Goal: Information Seeking & Learning: Learn about a topic

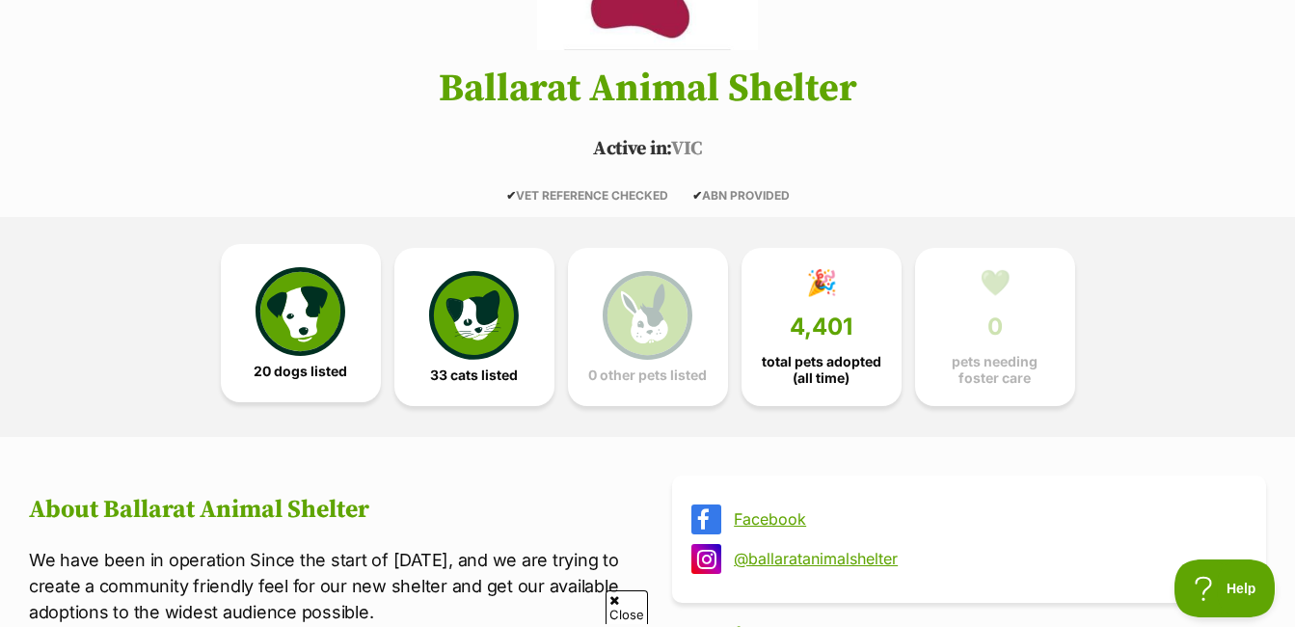
click at [295, 312] on img at bounding box center [299, 311] width 89 height 89
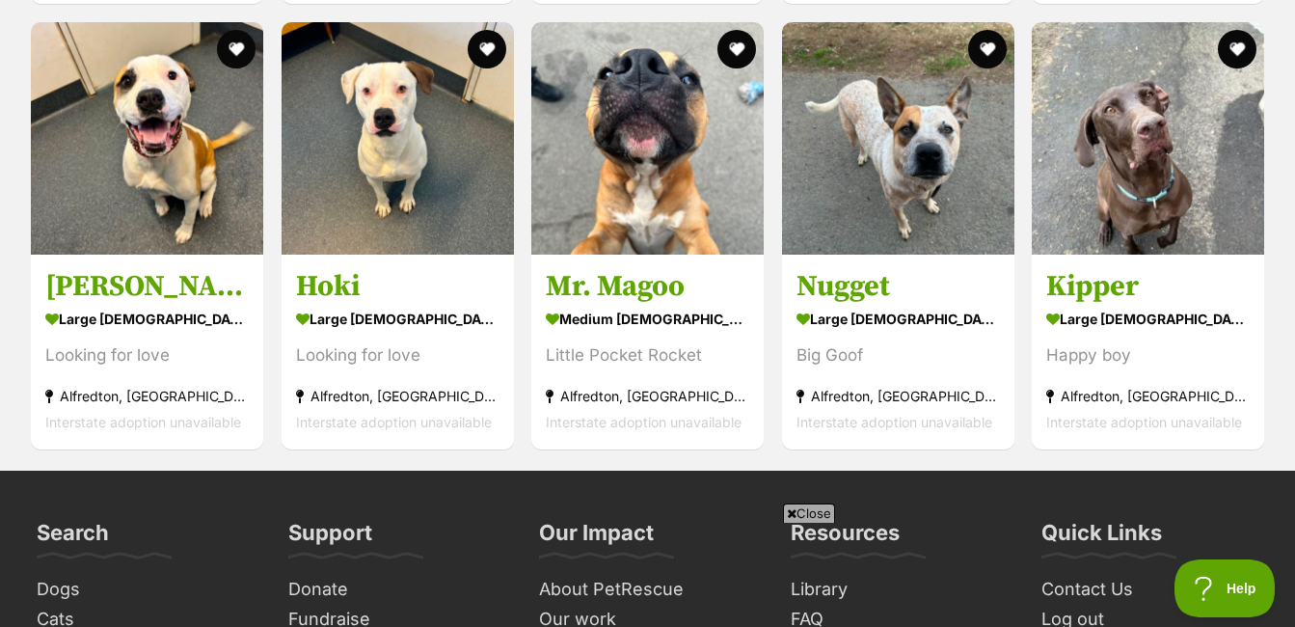
scroll to position [3230, 0]
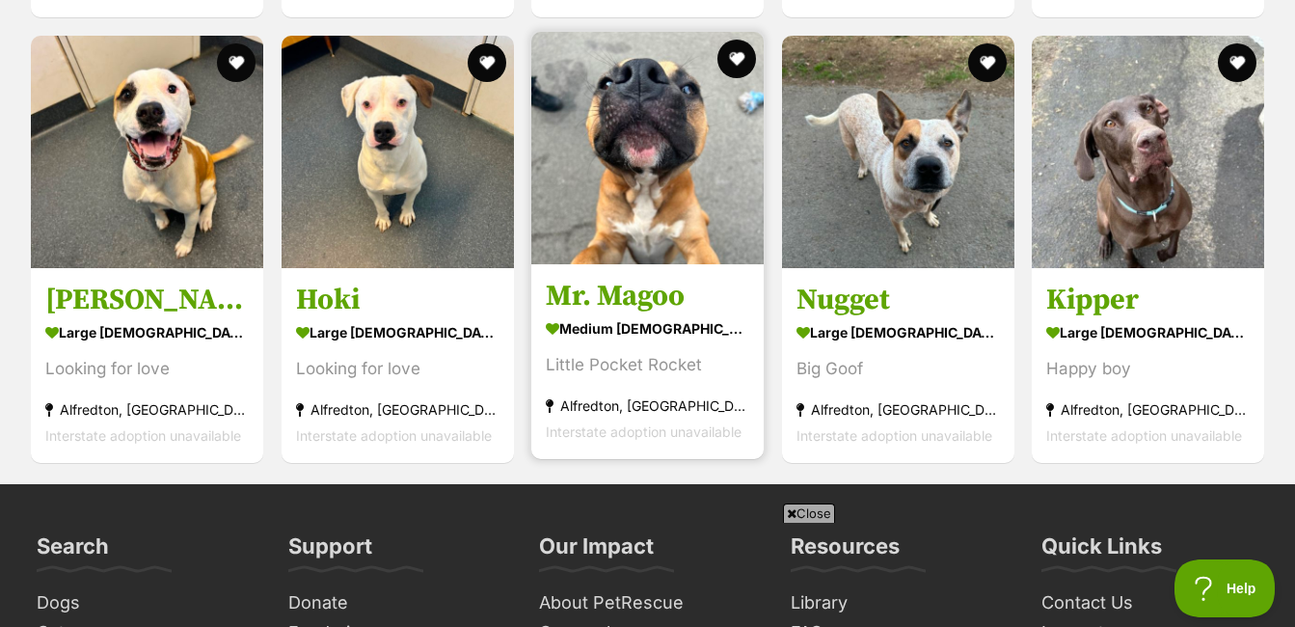
click at [592, 160] on img at bounding box center [647, 148] width 232 height 232
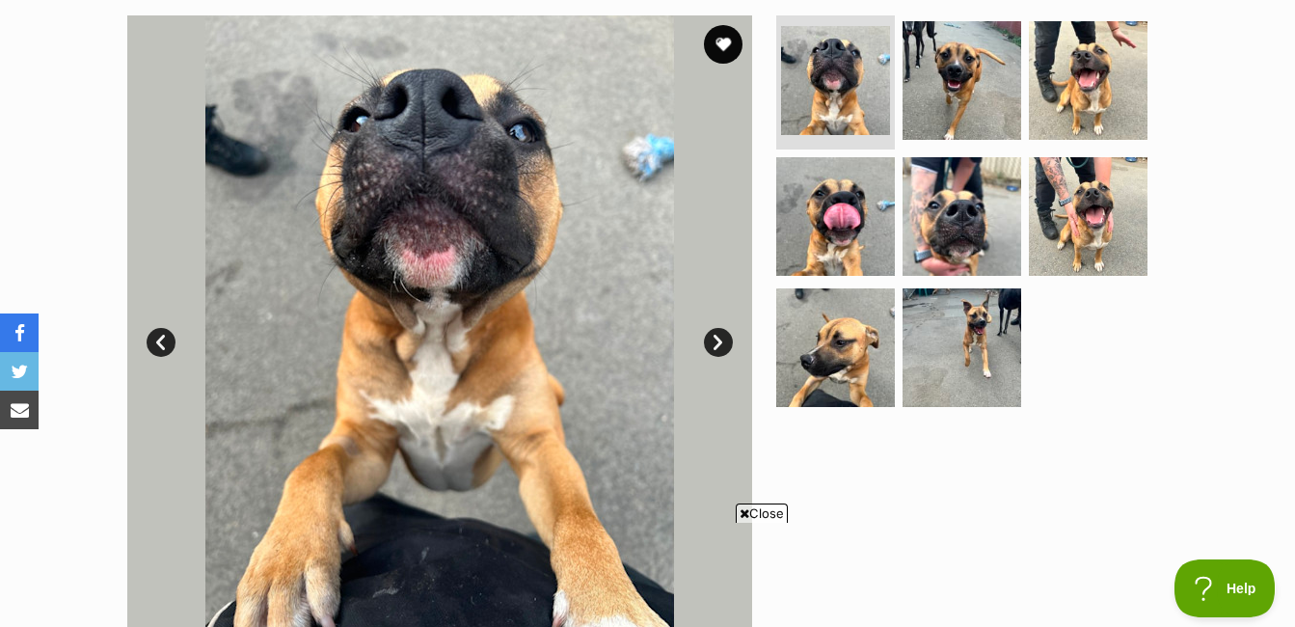
click at [730, 349] on link "Next" at bounding box center [718, 342] width 29 height 29
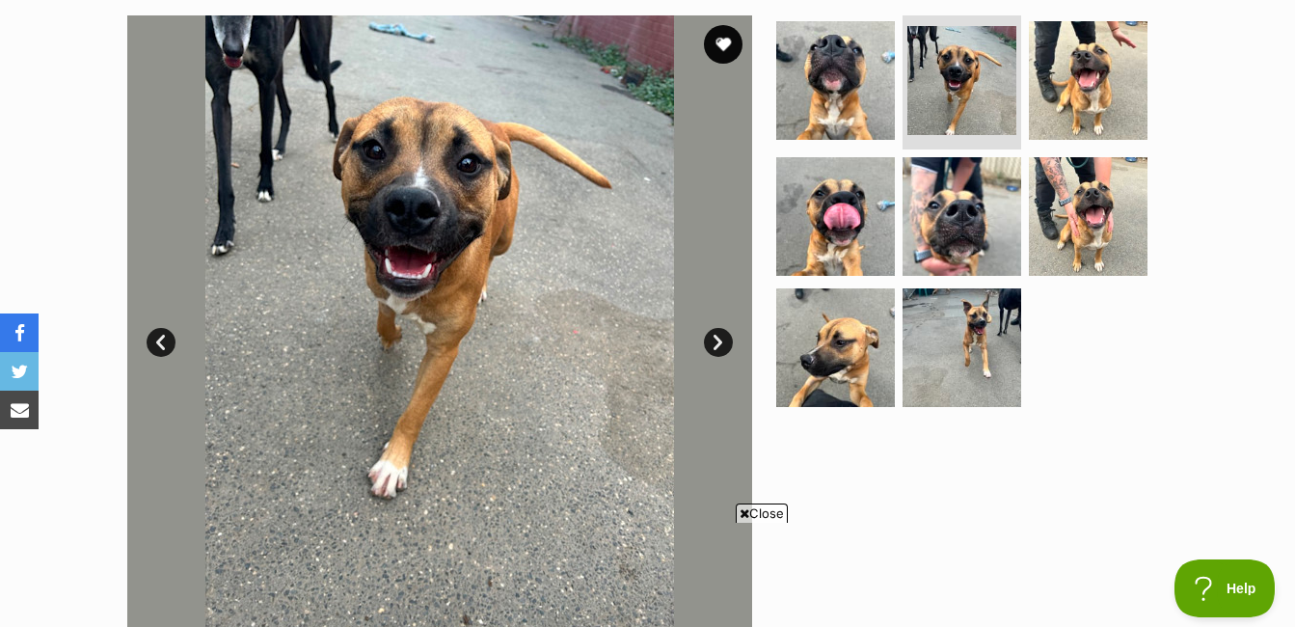
click at [710, 334] on link "Next" at bounding box center [718, 342] width 29 height 29
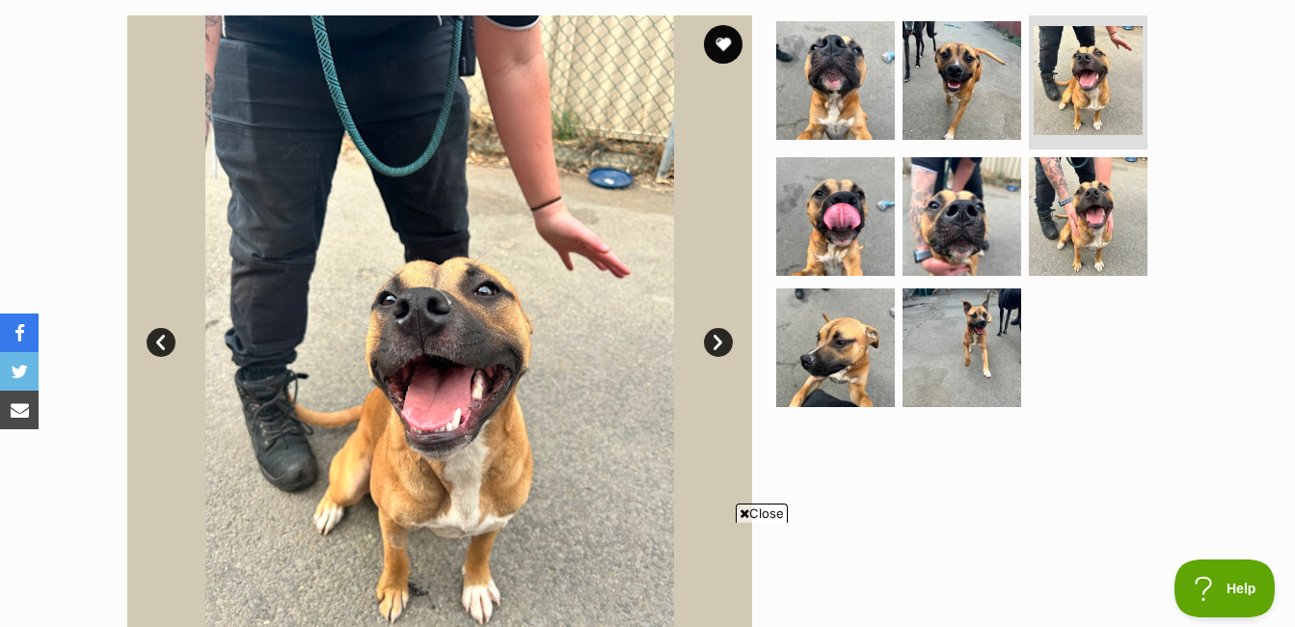
click at [710, 334] on link "Next" at bounding box center [718, 342] width 29 height 29
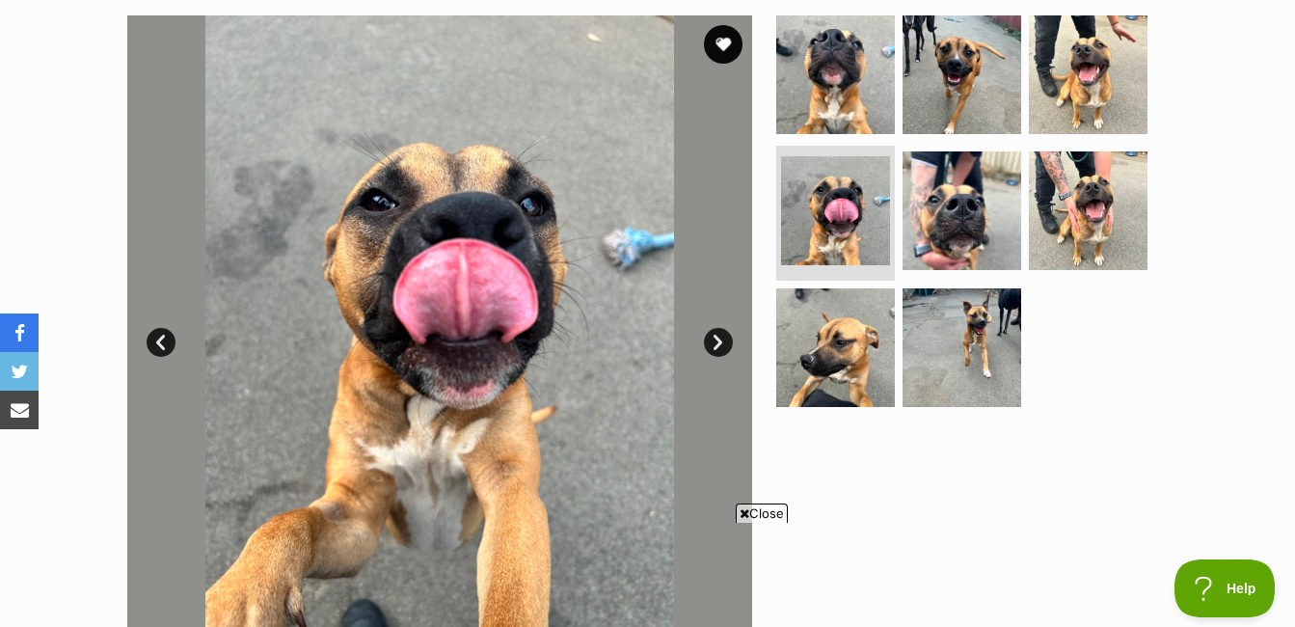
click at [710, 334] on link "Next" at bounding box center [718, 342] width 29 height 29
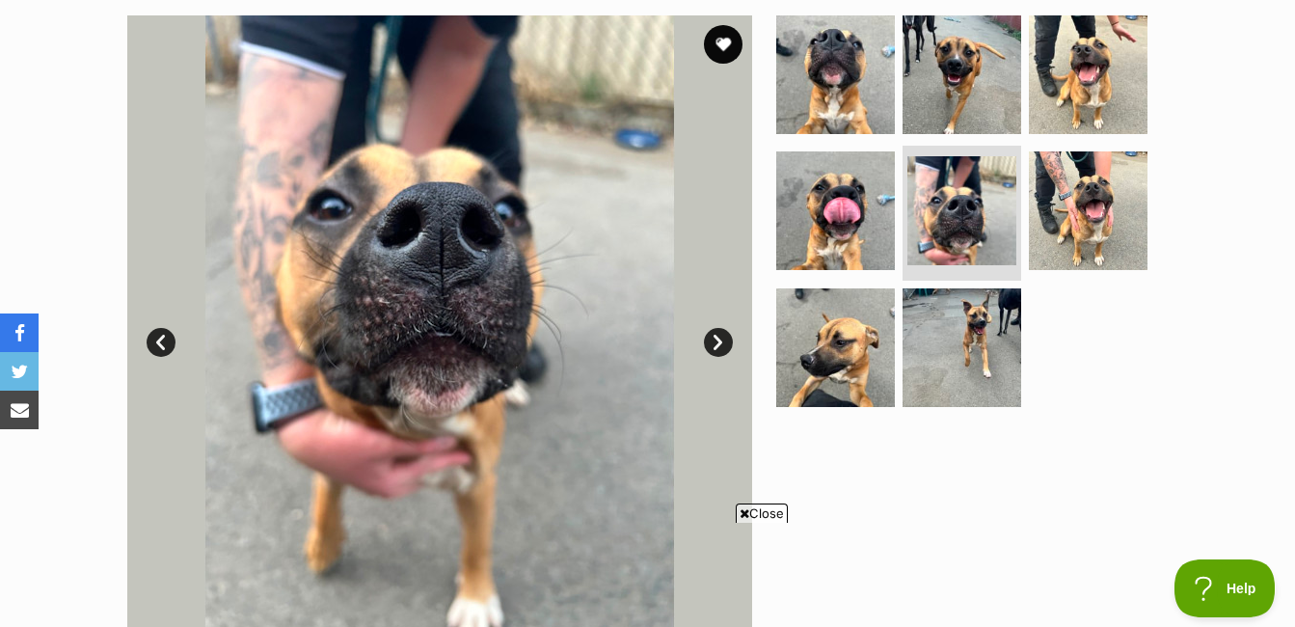
click at [710, 334] on link "Next" at bounding box center [718, 342] width 29 height 29
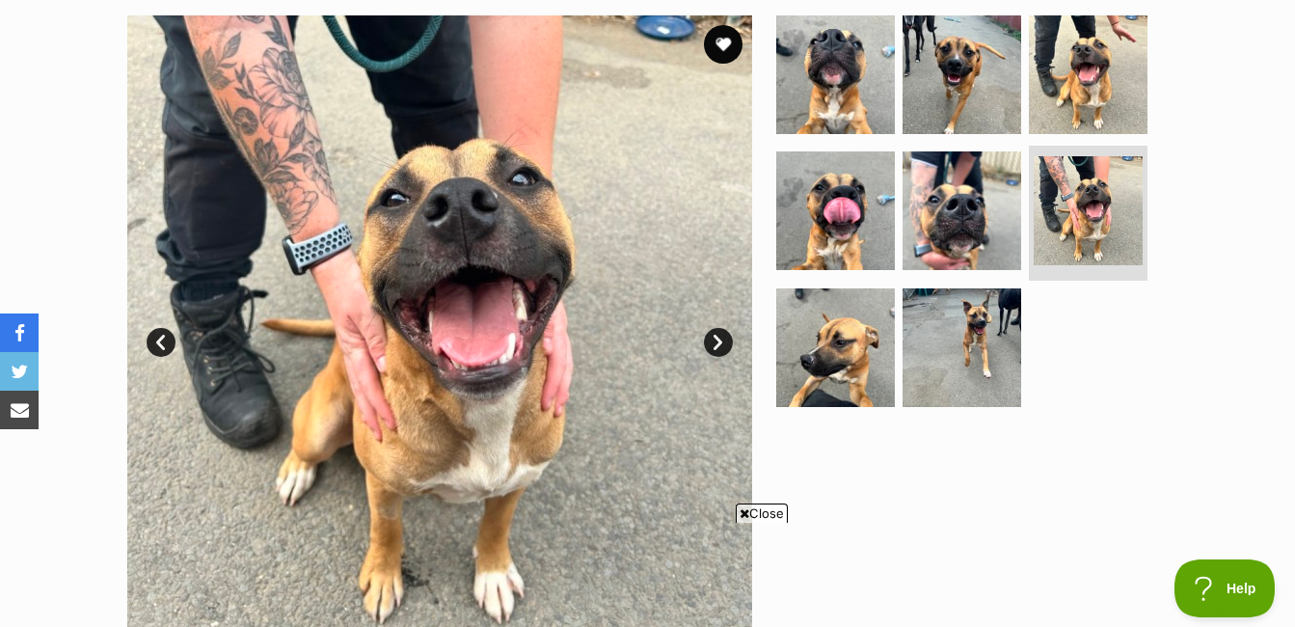
click at [710, 334] on link "Next" at bounding box center [718, 342] width 29 height 29
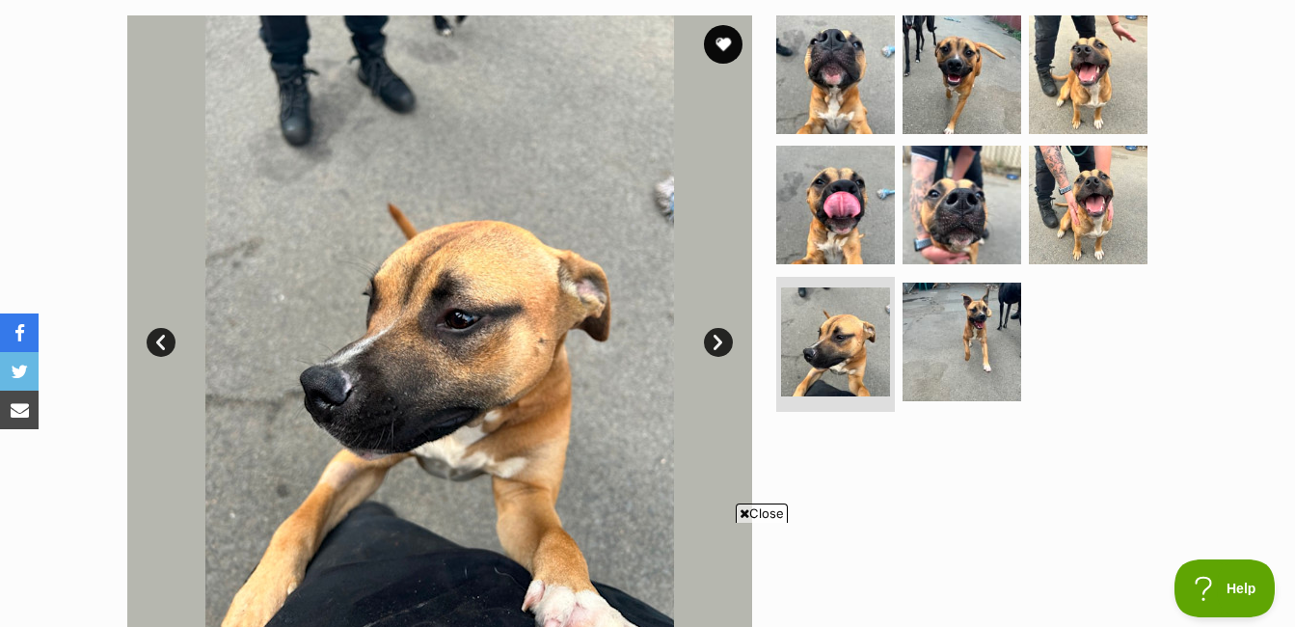
click at [710, 334] on link "Next" at bounding box center [718, 342] width 29 height 29
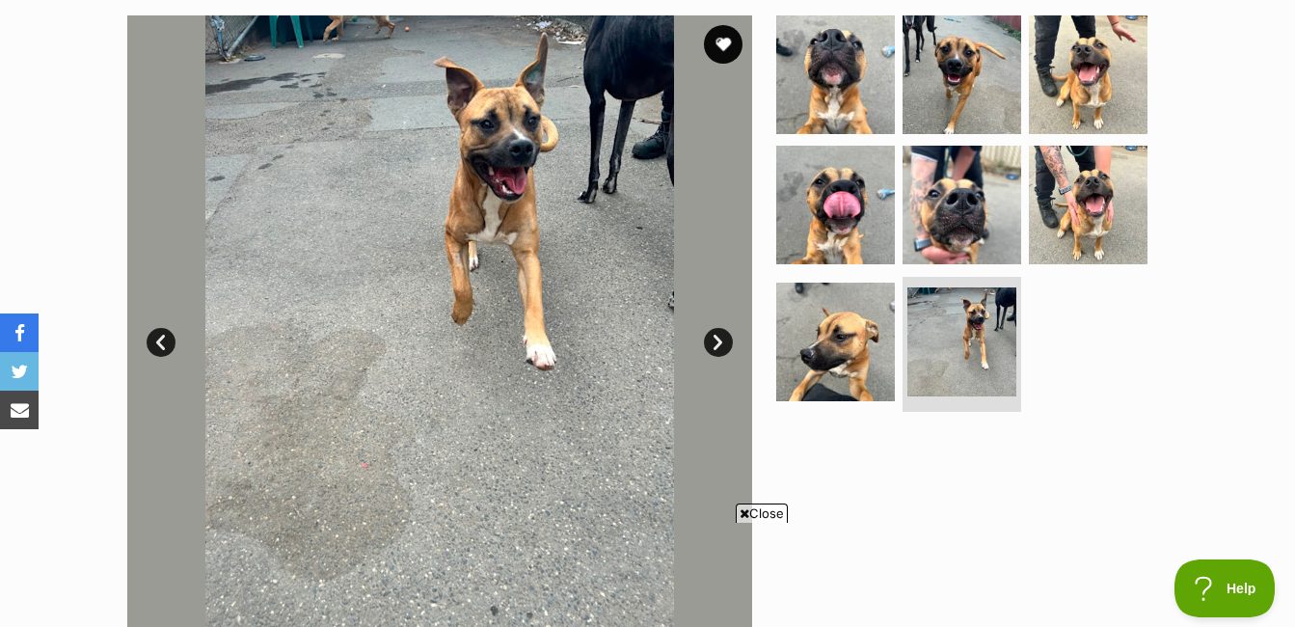
click at [710, 334] on link "Next" at bounding box center [718, 342] width 29 height 29
